Goal: Information Seeking & Learning: Check status

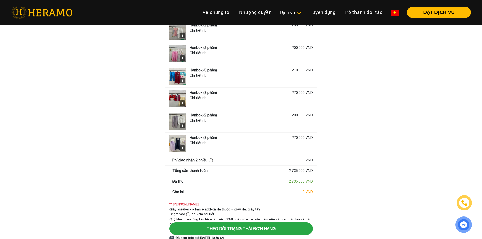
scroll to position [282, 0]
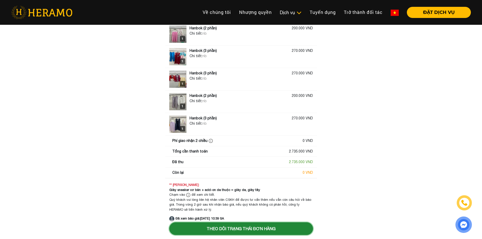
click at [252, 229] on button "Theo dõi trạng thái đơn hàng" at bounding box center [241, 228] width 144 height 13
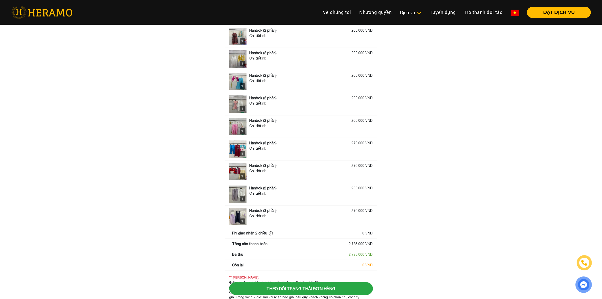
scroll to position [221, 0]
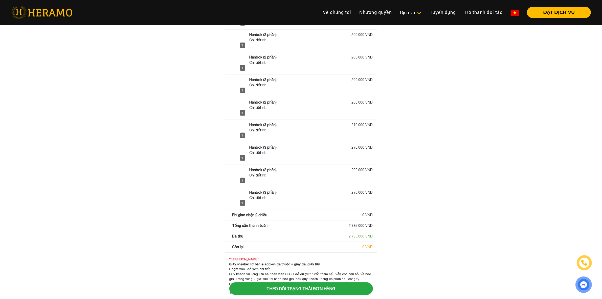
scroll to position [222, 0]
